Goal: Task Accomplishment & Management: Complete application form

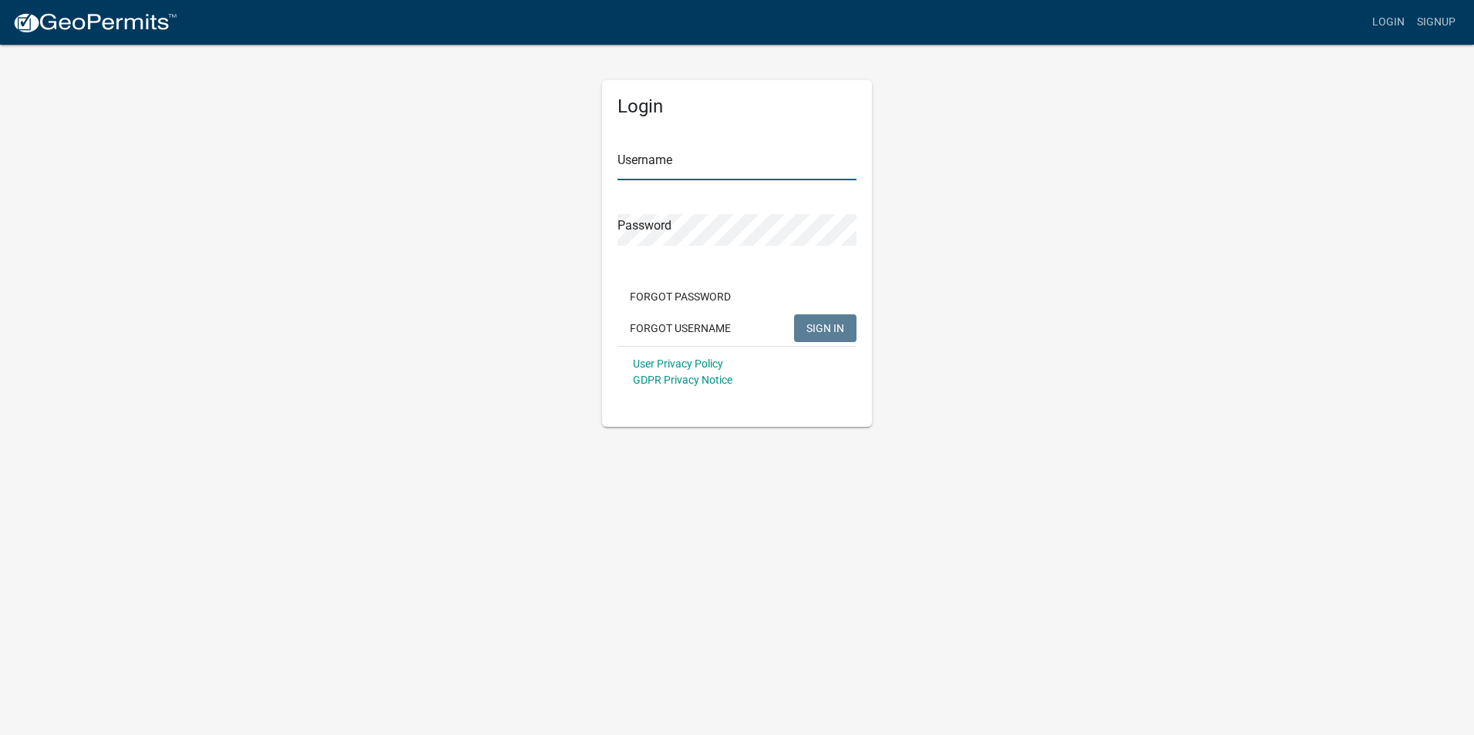
click at [680, 163] on input "Username" at bounding box center [736, 165] width 239 height 32
type input "earlgray"
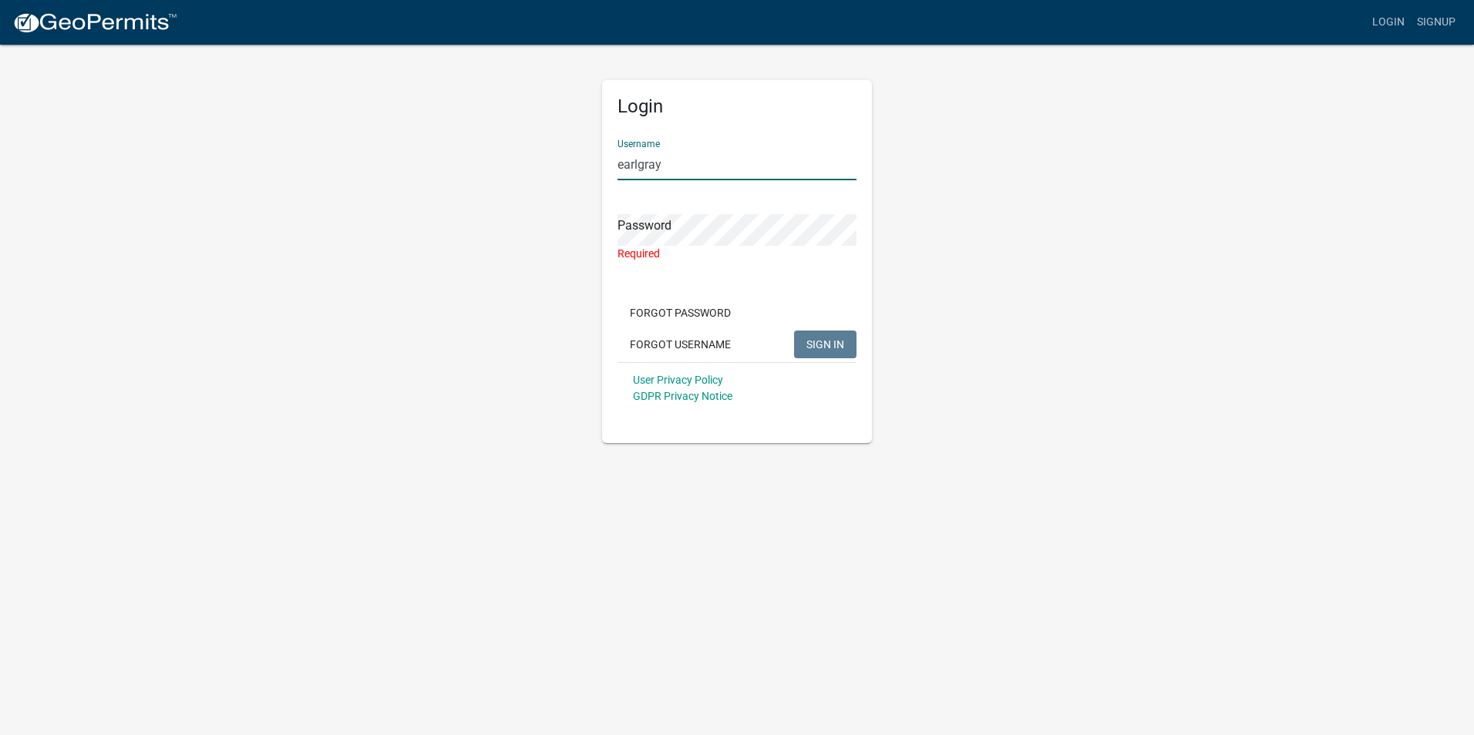
click at [695, 170] on input "earlgray" at bounding box center [736, 165] width 239 height 32
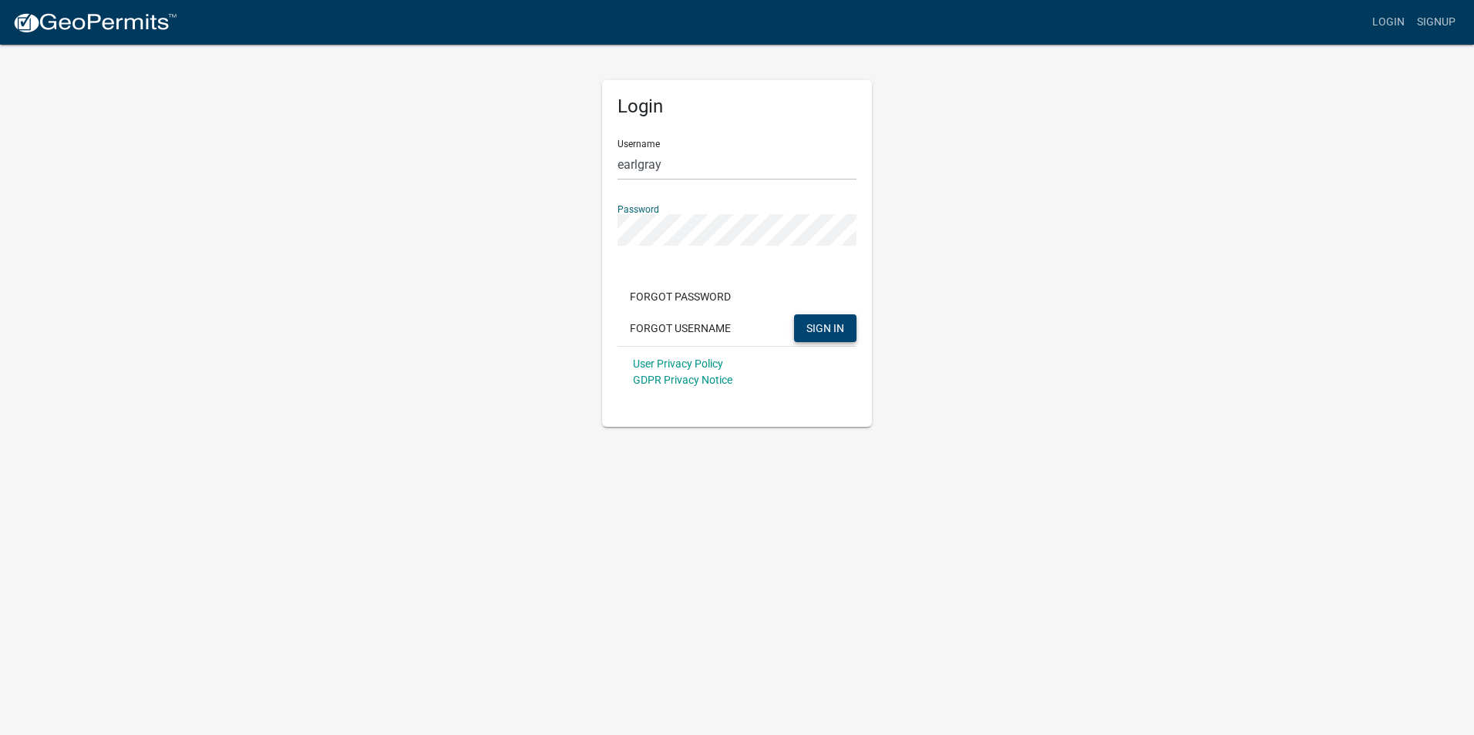
click at [790, 326] on span "SIGN IN" at bounding box center [825, 327] width 38 height 12
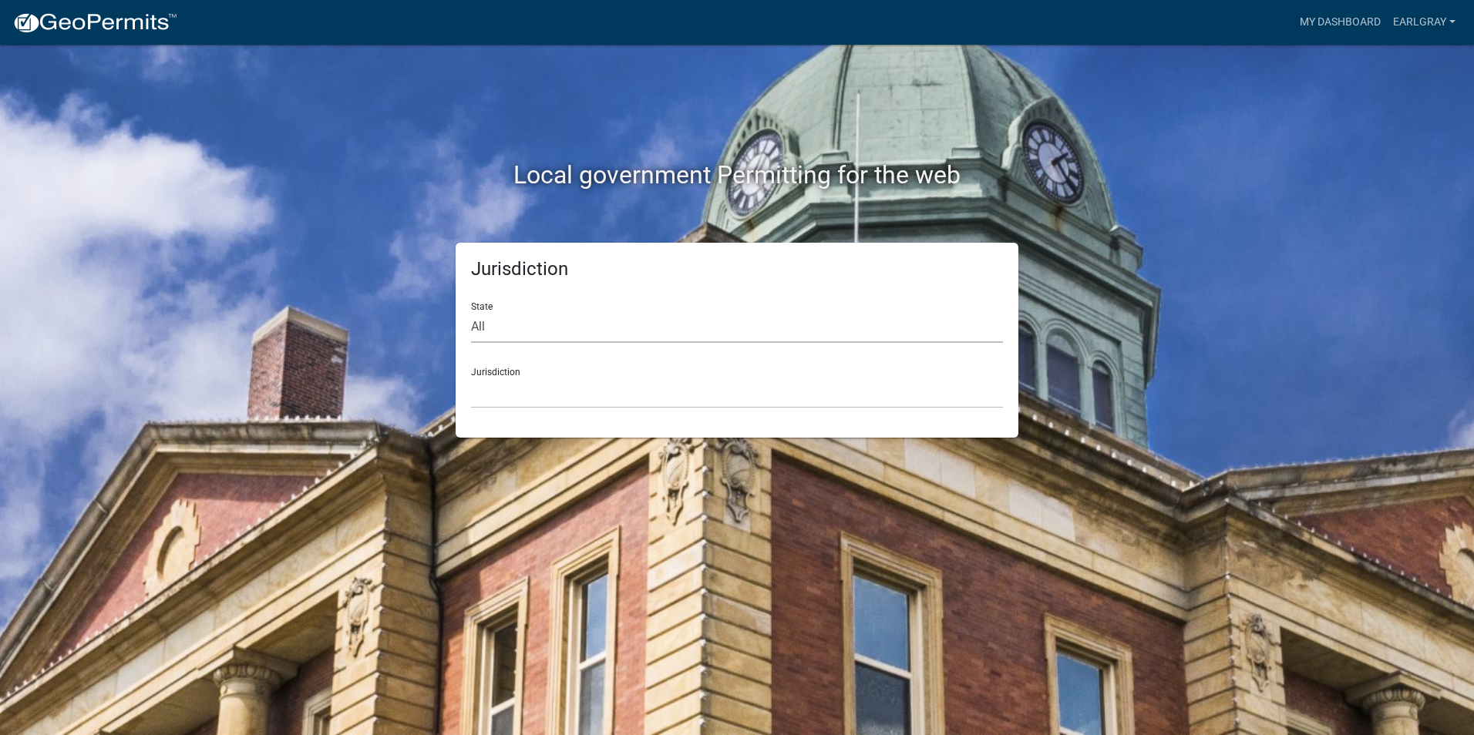
click at [529, 324] on select "All [US_STATE] [US_STATE] [US_STATE] [US_STATE] [US_STATE] [US_STATE] [US_STATE…" at bounding box center [737, 327] width 532 height 32
select select "[US_STATE]"
click at [471, 311] on select "All [US_STATE] [US_STATE] [US_STATE] [US_STATE] [US_STATE] [US_STATE] [US_STATE…" at bounding box center [737, 327] width 532 height 32
click at [530, 388] on select "City of [GEOGRAPHIC_DATA], [US_STATE] City of [GEOGRAPHIC_DATA], [US_STATE] Cit…" at bounding box center [737, 393] width 532 height 32
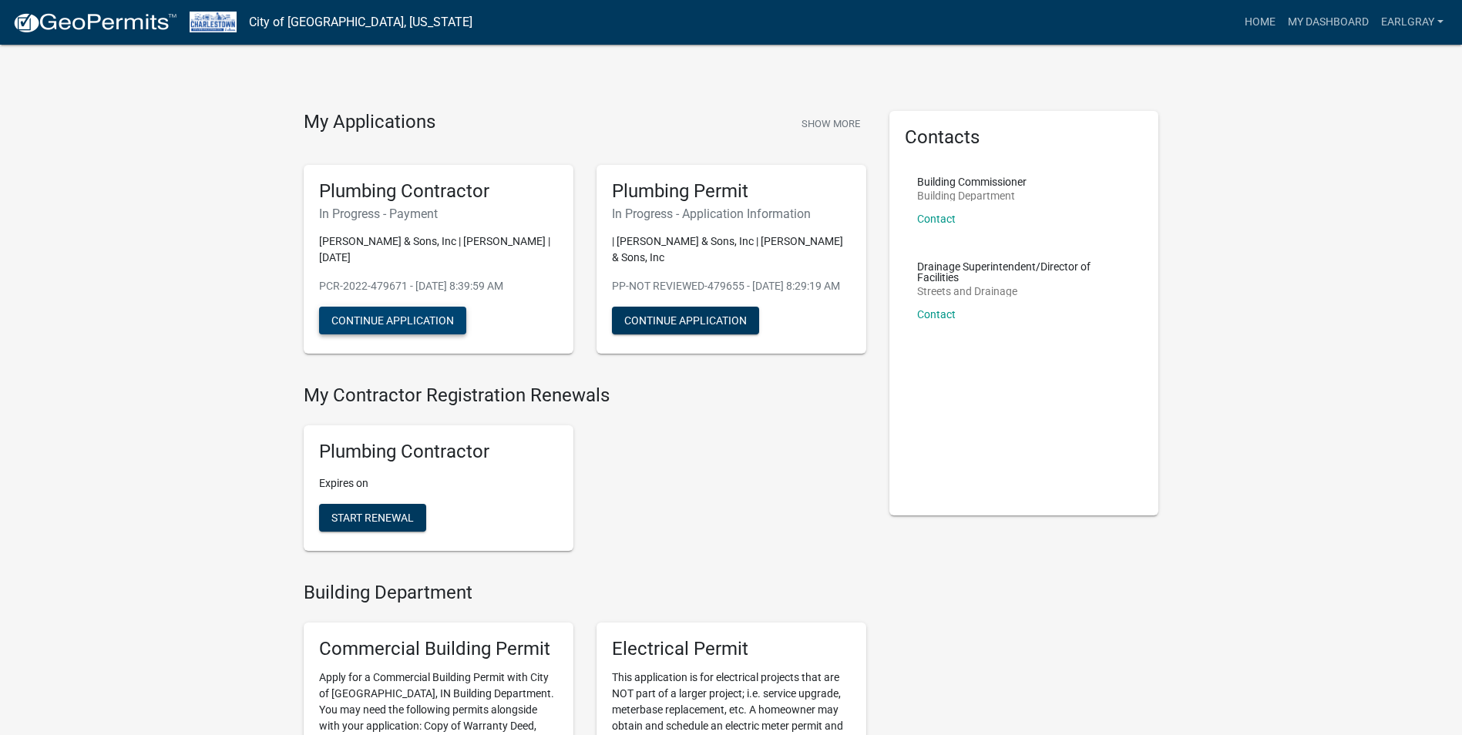
click at [395, 307] on button "Continue Application" at bounding box center [392, 321] width 147 height 28
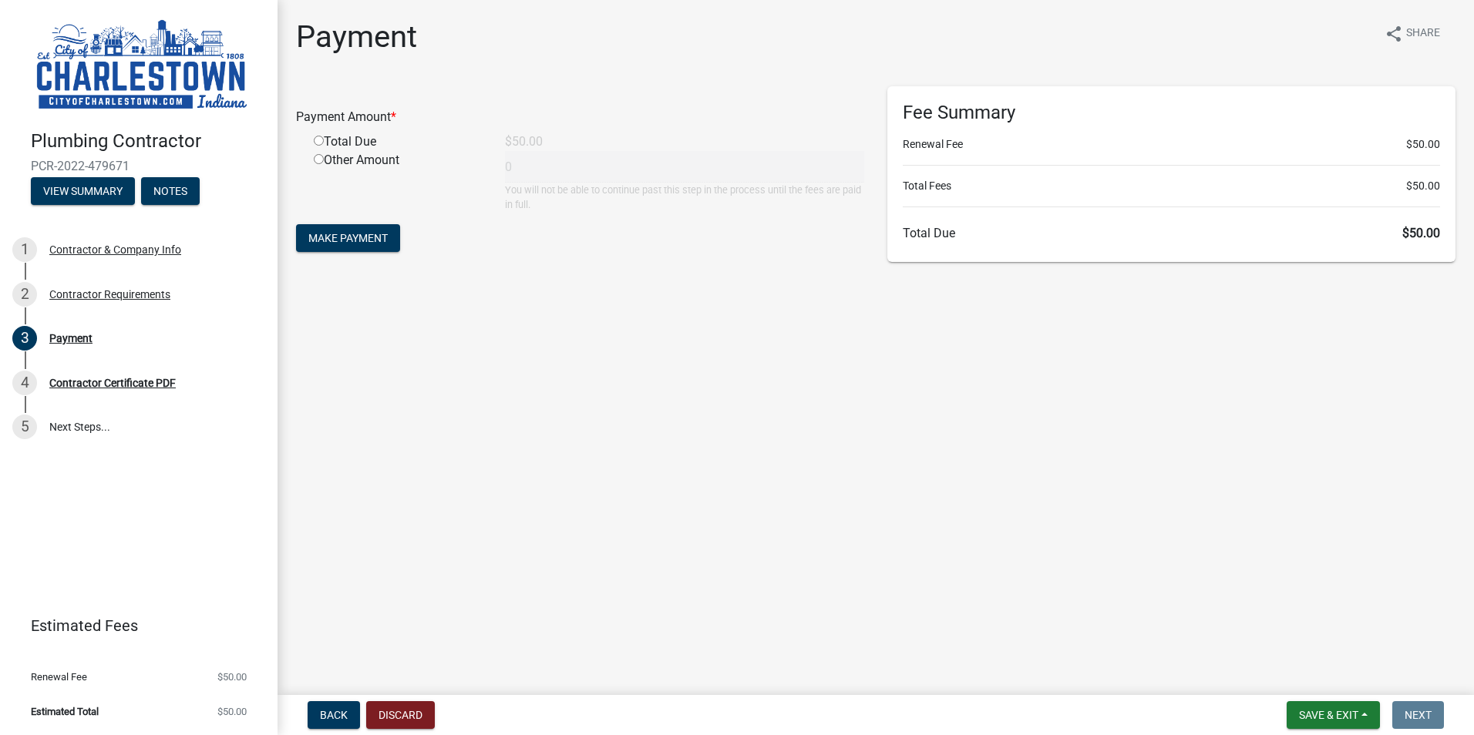
click at [318, 143] on input "radio" at bounding box center [319, 141] width 10 height 10
radio input "true"
type input "50"
click at [375, 237] on span "Make Payment" at bounding box center [347, 238] width 79 height 12
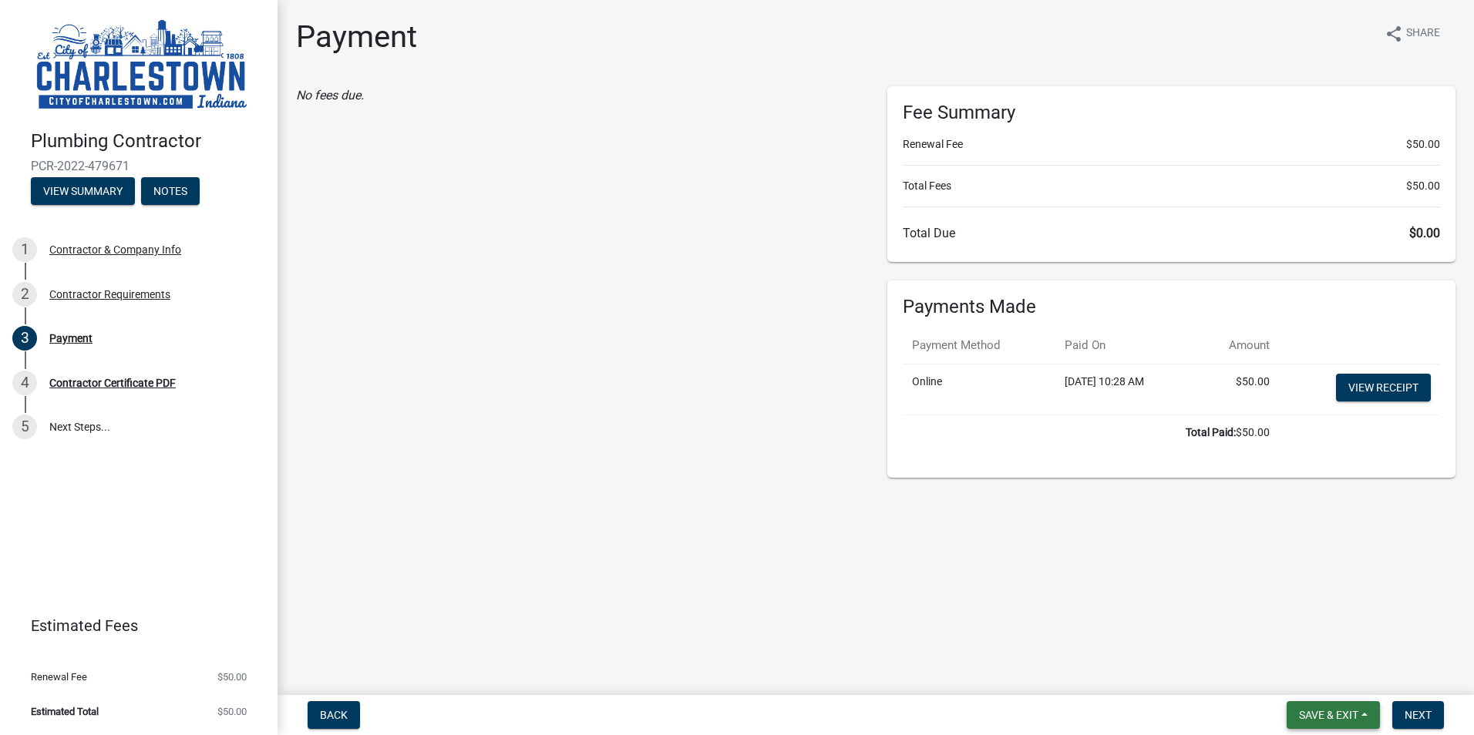
drag, startPoint x: 1334, startPoint y: 712, endPoint x: 1414, endPoint y: 735, distance: 84.0
click at [1333, 712] on span "Save & Exit" at bounding box center [1328, 715] width 59 height 12
click at [1314, 668] on button "Save & Exit" at bounding box center [1317, 675] width 123 height 37
